Goal: Feedback & Contribution: Submit feedback/report problem

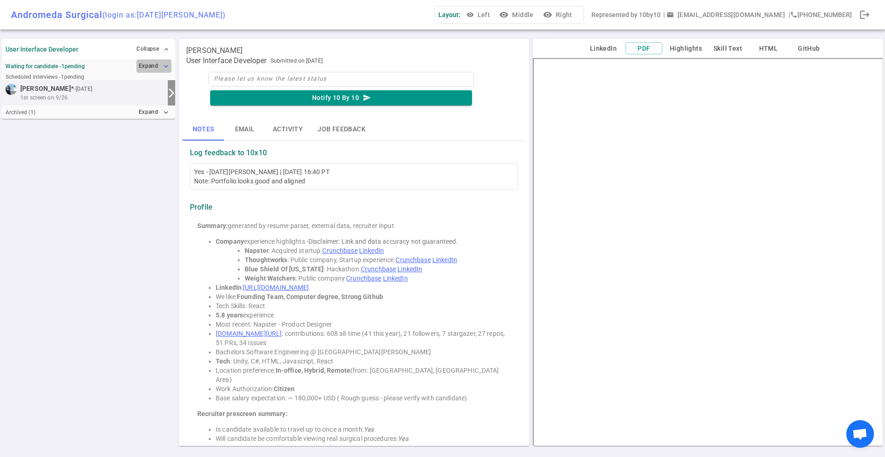
click at [141, 63] on button "Expand expand_more" at bounding box center [153, 65] width 35 height 13
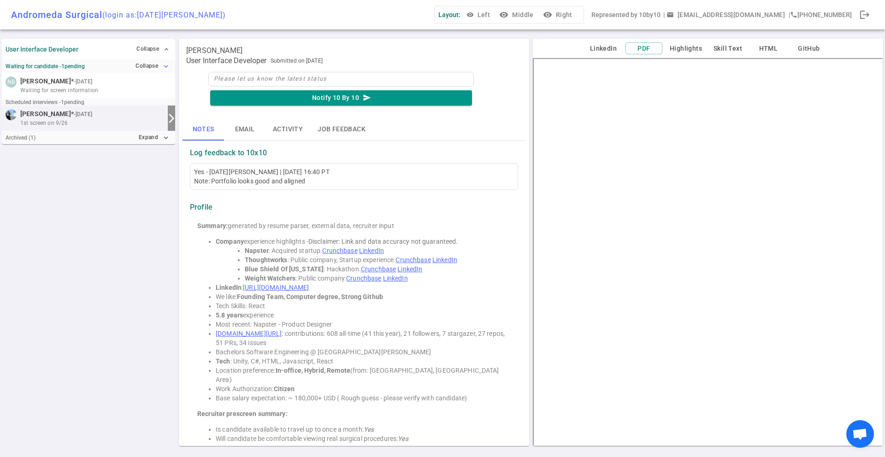
click at [141, 63] on button "Collapse expand_more" at bounding box center [152, 65] width 38 height 13
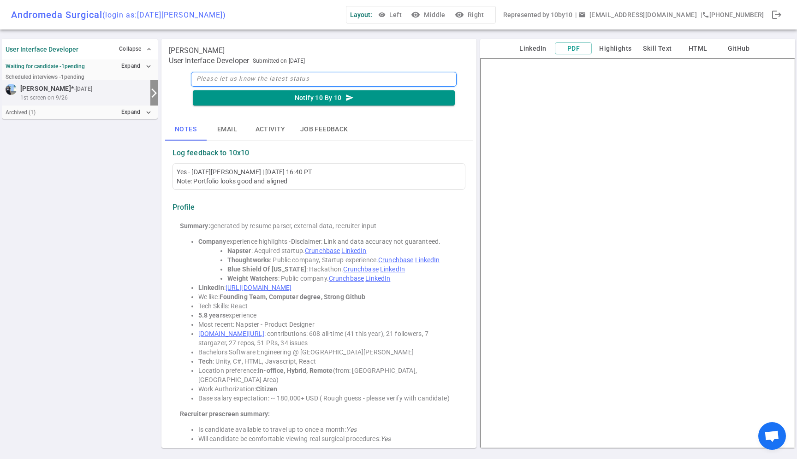
click at [307, 75] on textarea at bounding box center [324, 79] width 266 height 15
type textarea "S"
type textarea "Sh"
type textarea "She"
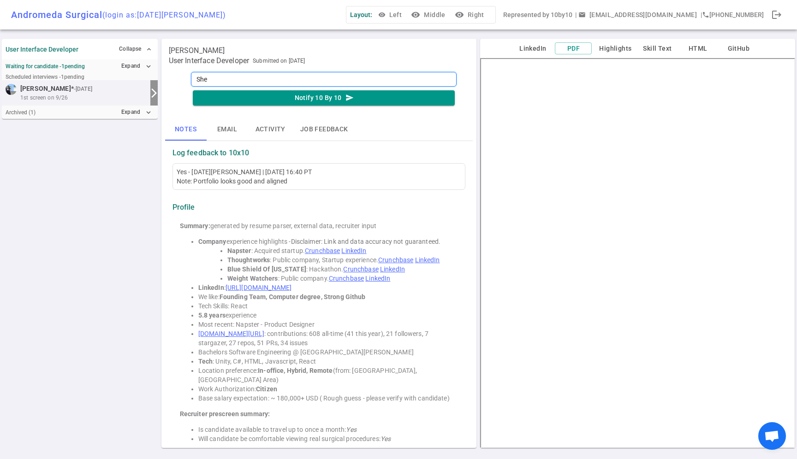
type textarea "She s"
type textarea "She se"
type textarea "She see"
type textarea "She seem"
type textarea "She seems"
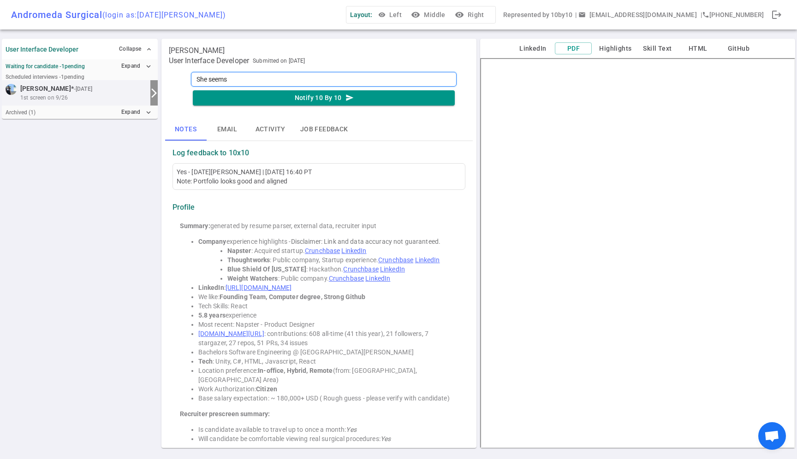
type textarea "She seems r"
type textarea "She seems re"
type textarea "She seems rea"
type textarea "She seems real"
type textarea "She seems reall"
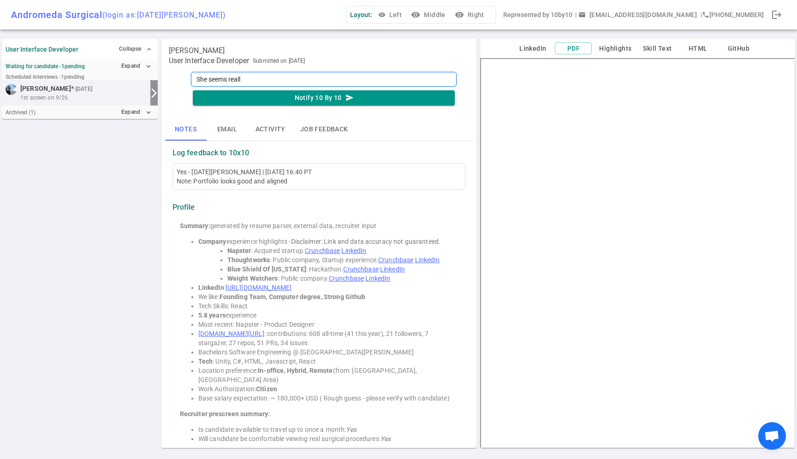
type textarea "She seems really"
type textarea "She seems really g"
type textarea "She seems really go"
type textarea "She seems really good"
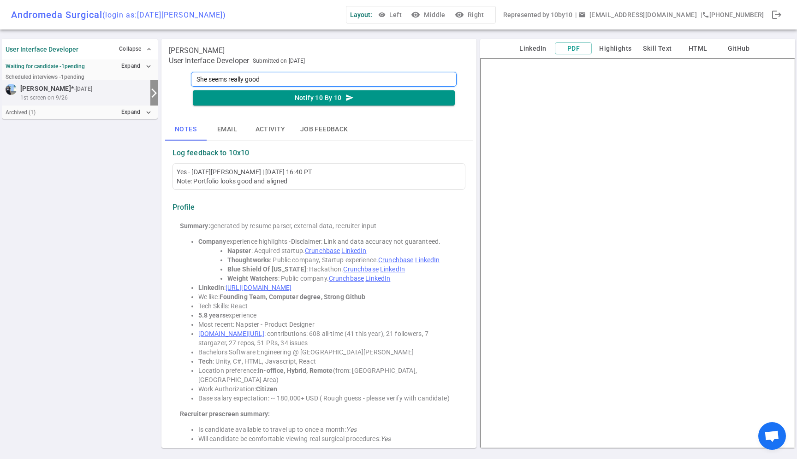
type textarea "F"
type textarea "Fr"
type textarea "Fro"
type textarea "From"
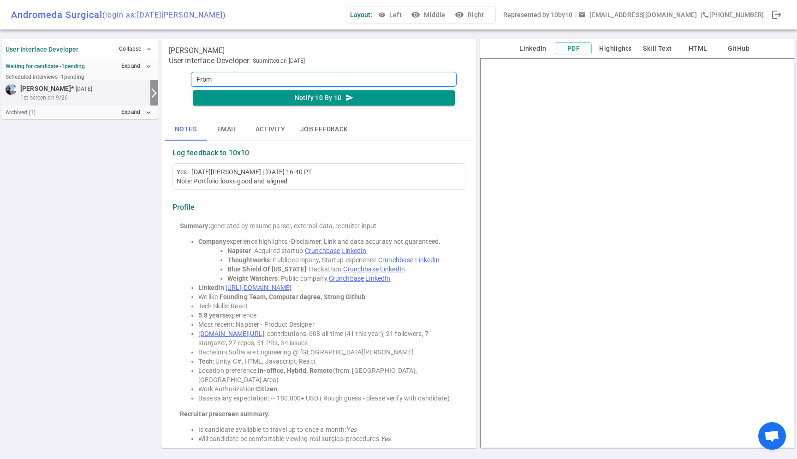
type textarea "From t"
type textarea "From th"
type textarea "From the"
type textarea "From the f"
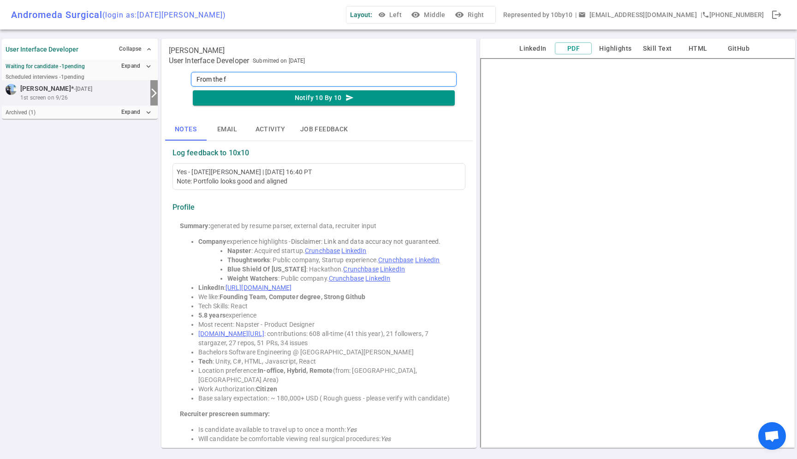
type textarea "From the fi"
type textarea "From the fir"
type textarea "From the firs"
type textarea "From the first"
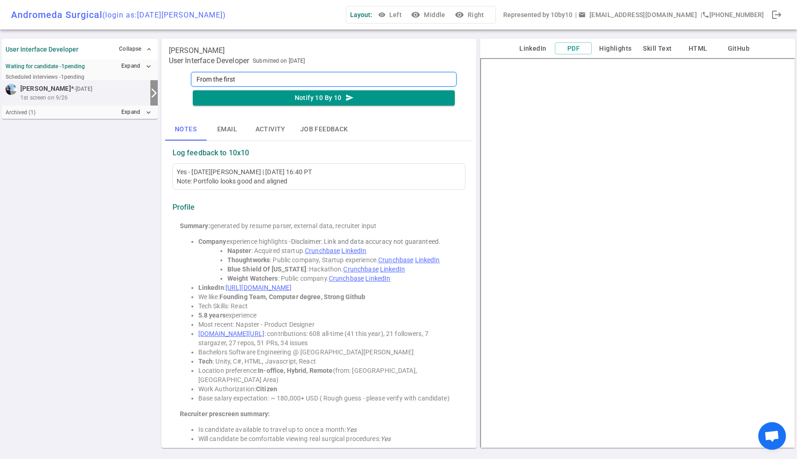
type textarea "From the first c"
type textarea "From the first ch"
type textarea "From the first cha"
type textarea "From the first chat"
type textarea "From the first chat,"
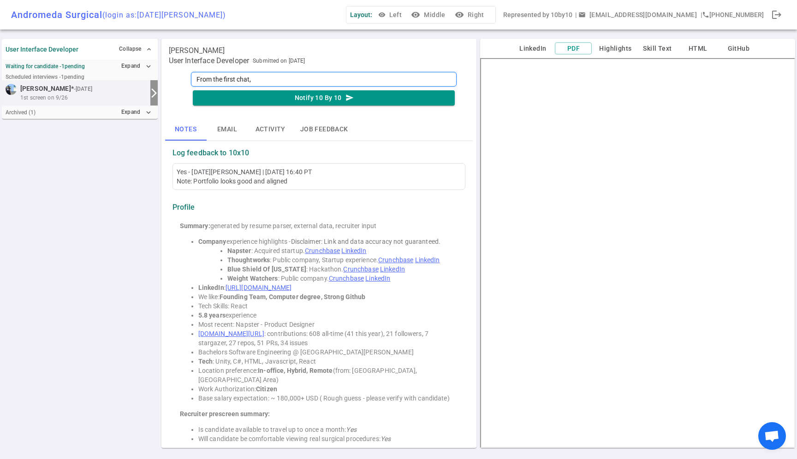
type textarea "From the first chat,"
type textarea "From the first chat, s"
type textarea "From the first chat, sh"
type textarea "From the first chat, she"
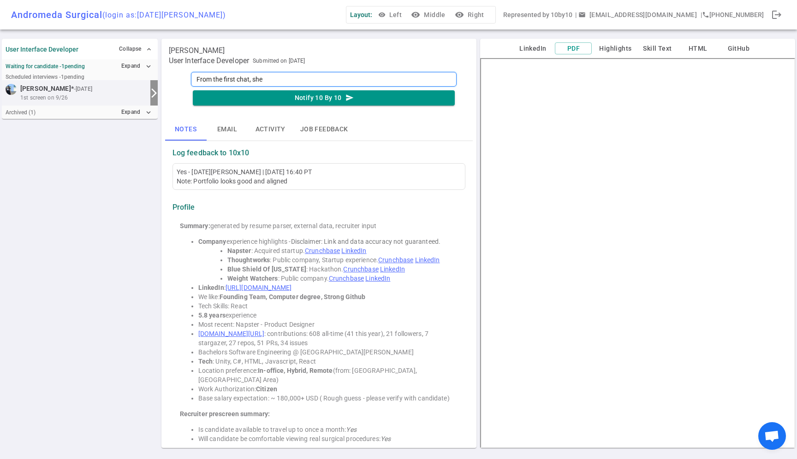
type textarea "From the first chat, she s"
type textarea "From the first chat, she se"
type textarea "From the first chat, she see"
type textarea "From the first chat, she seem"
type textarea "From the first chat, she seems"
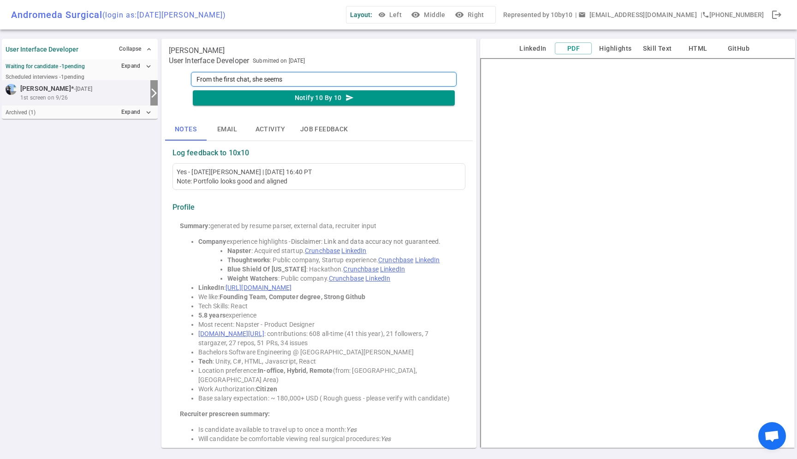
type textarea "From the first chat, she seems"
type textarea "From the first chat, she seems r"
type textarea "From the first chat, she seems re"
type textarea "From the first chat, she seems rel"
type textarea "From the first chat, she seems rell"
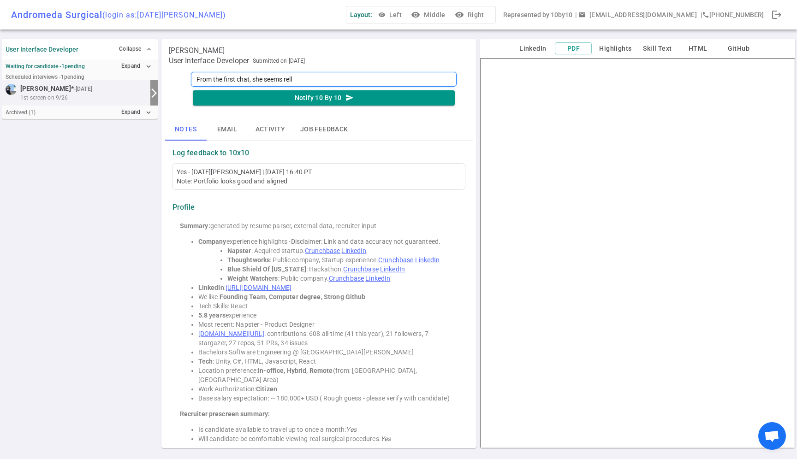
type textarea "From the first chat, she seems relly"
type textarea "From the first chat, she seems relly g"
type textarea "From the first chat, she seems relly go"
type textarea "From the first chat, she seems relly goo"
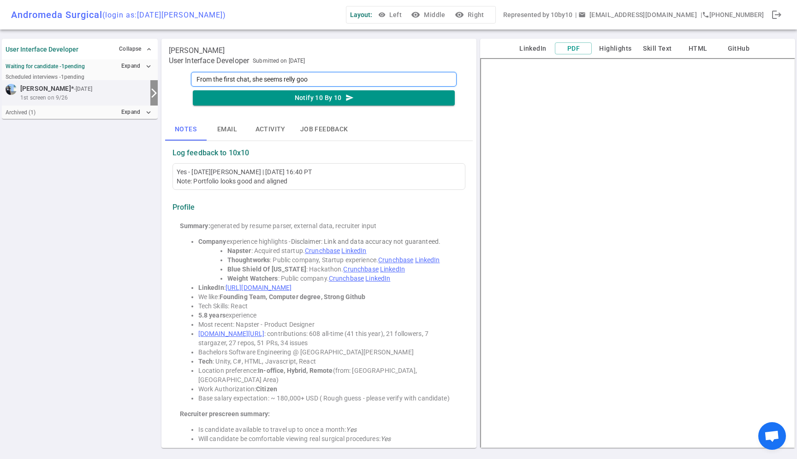
type textarea "From the first chat, she seems relly good"
type textarea "From the first chat, she seems relly good."
type textarea "From the first chat, she seems relly good. H"
type textarea "From the first chat, she seems relly good. Ha"
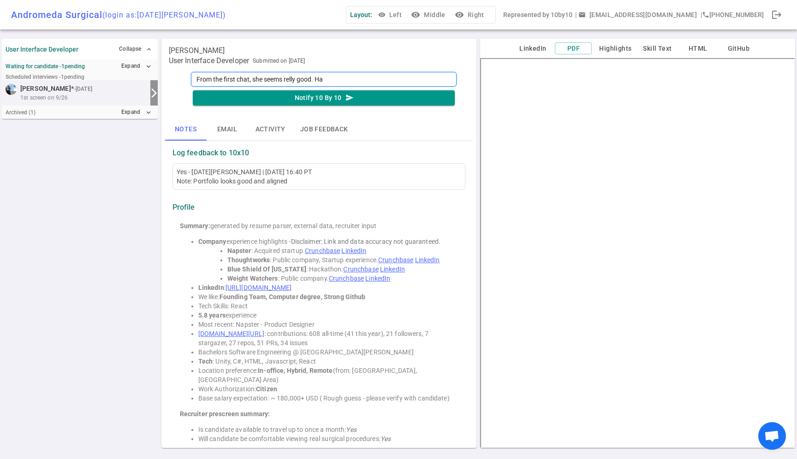
type textarea "From the first chat, she seems relly good. Has"
type textarea "From the first chat, she seems relly good. Has a"
type textarea "From the first chat, she seems relly good. Has a l"
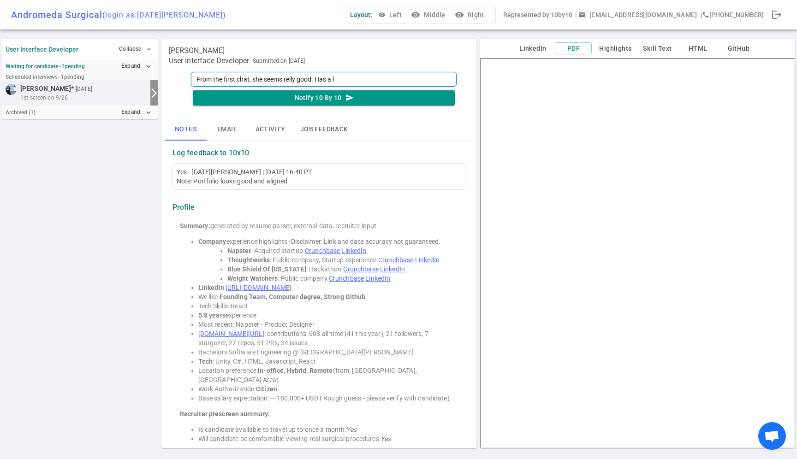
type textarea "From the first chat, she seems relly good. Has a lo"
type textarea "From the first chat, she seems relly good. Has a lot"
type textarea "From the first chat, she seems relly good. Has a lot o"
type textarea "From the first chat, she seems relly good. Has a lot of"
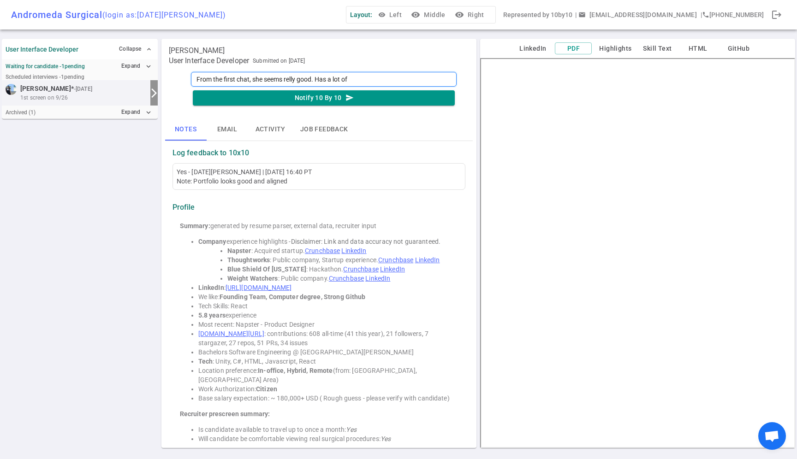
click at [294, 80] on textarea "From the first chat, she seems relly good. Has a lot of" at bounding box center [324, 79] width 266 height 15
type textarea "From the first chat, she seems really good. Has a lot of"
click at [378, 78] on textarea "From the first chat, she seems really good. Has a lot of" at bounding box center [324, 79] width 266 height 15
type textarea "From the first chat, she seems really good. Has a lot of t"
type textarea "From the first chat, she seems really good. Has a lot of te"
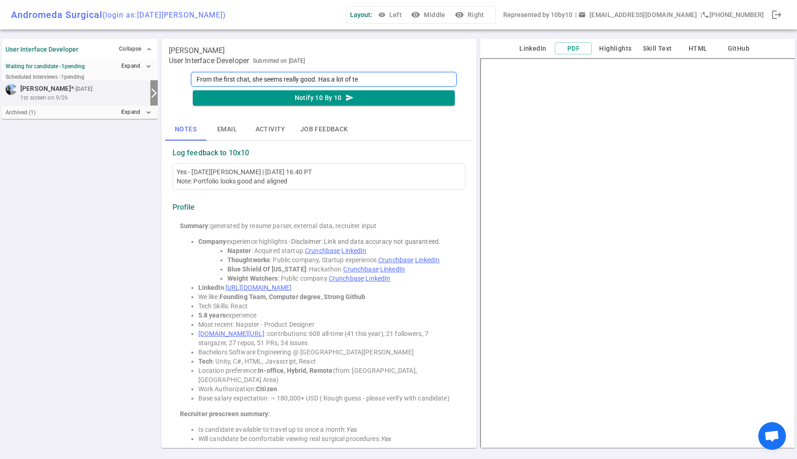
type textarea "From the first chat, she seems really good. Has a lot of tec"
type textarea "From the first chat, she seems really good. Has a lot of tech"
type textarea "From the first chat, she seems really good. Has a lot of techn"
type textarea "From the first chat, she seems really good. Has a lot of techni"
type textarea "From the first chat, she seems really good. Has a lot of technic"
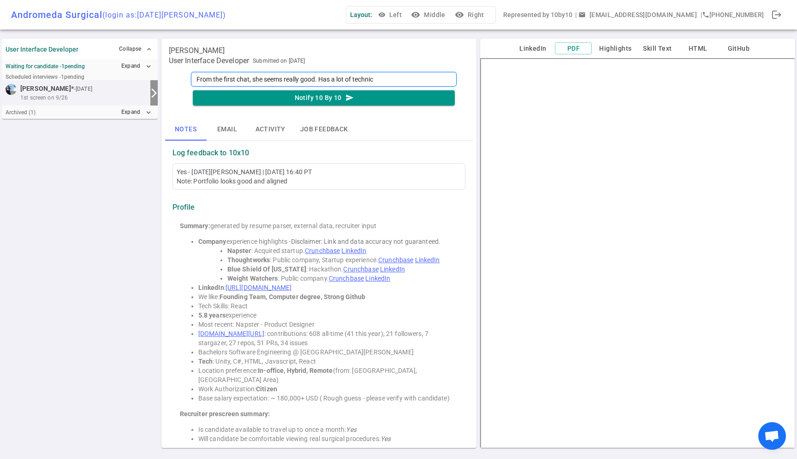
type textarea "From the first chat, she seems really good. Has a lot of technica"
type textarea "From the first chat, she seems really good. Has a lot of technical"
type textarea "From the first chat, she seems really good. Has a lot of technica"
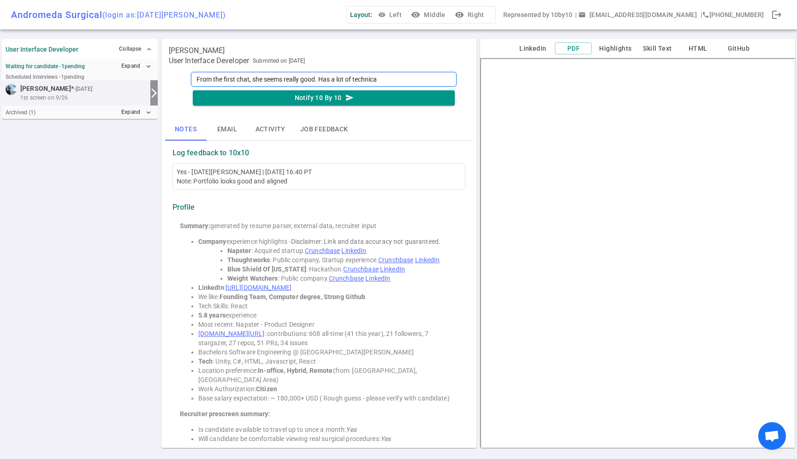
type textarea "From the first chat, she seems really good. Has a lot of technic"
type textarea "From the first chat, she seems really good. Has a lot of techni"
type textarea "From the first chat, she seems really good. Has a lot of techn"
type textarea "From the first chat, she seems really good. Has a lot of tech"
type textarea "From the first chat, she seems really good. Has a lot of tec"
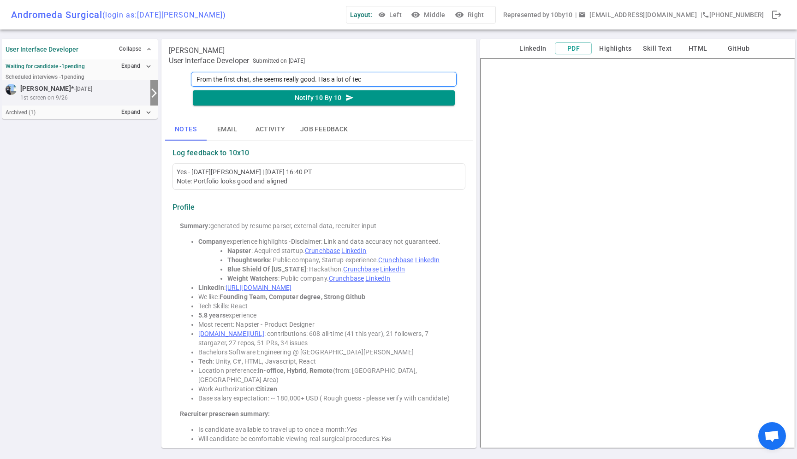
type textarea "From the first chat, she seems really good. Has a lot of te"
type textarea "From the first chat, she seems really good. Has a lot of t"
type textarea "From the first chat, she seems really good. Has a lot of"
type textarea "From the first chat, she seems really good. Has a lot of r"
type textarea "From the first chat, she seems really good. Has a lot of re"
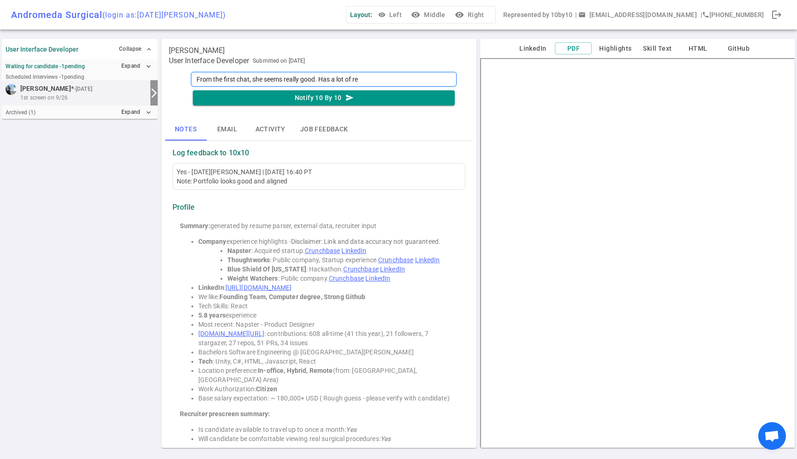
type textarea "From the first chat, she seems really good. Has a lot of rel"
type textarea "From the first chat, she seems really good. Has a lot of rele"
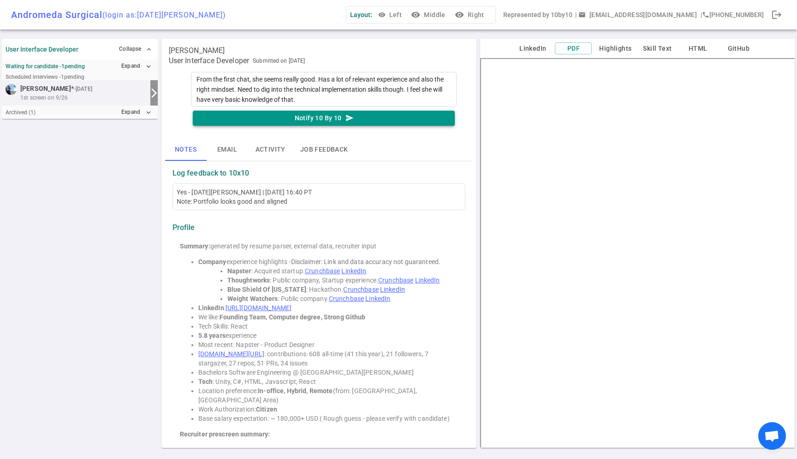
click at [348, 114] on icon "send" at bounding box center [349, 118] width 8 height 8
